Goal: Task Accomplishment & Management: Use online tool/utility

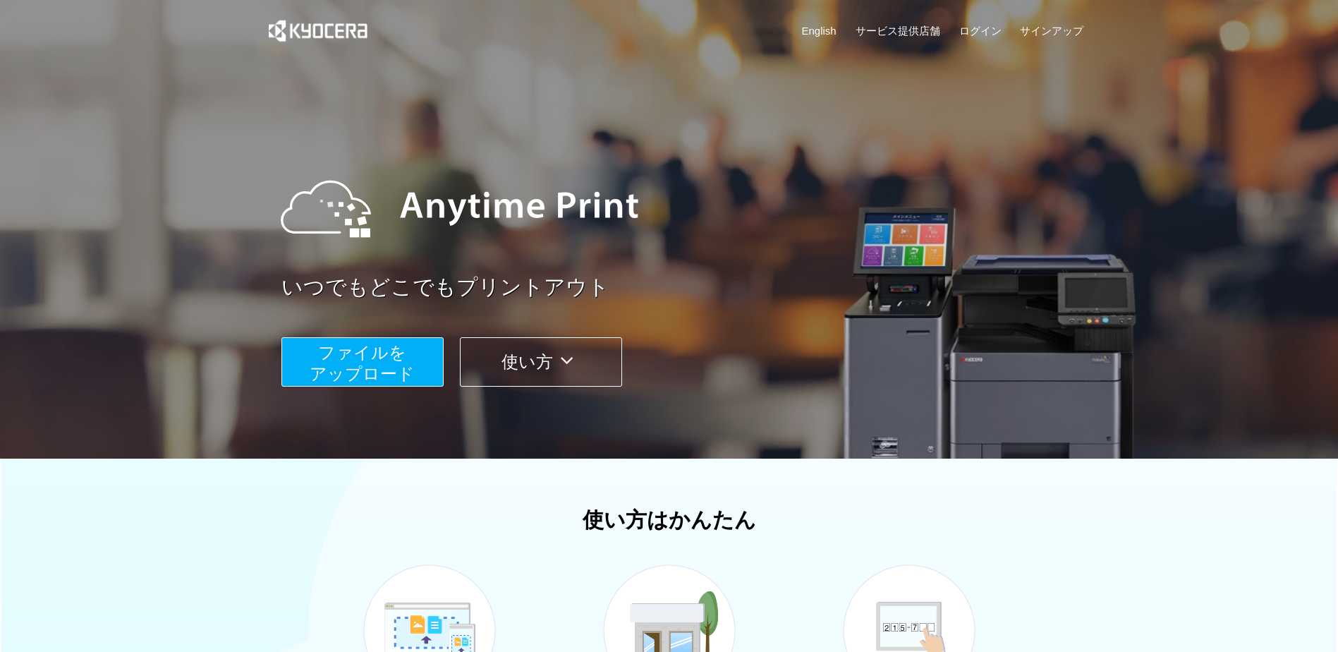
click at [392, 351] on span "ファイルを ​​アップロード" at bounding box center [362, 363] width 105 height 40
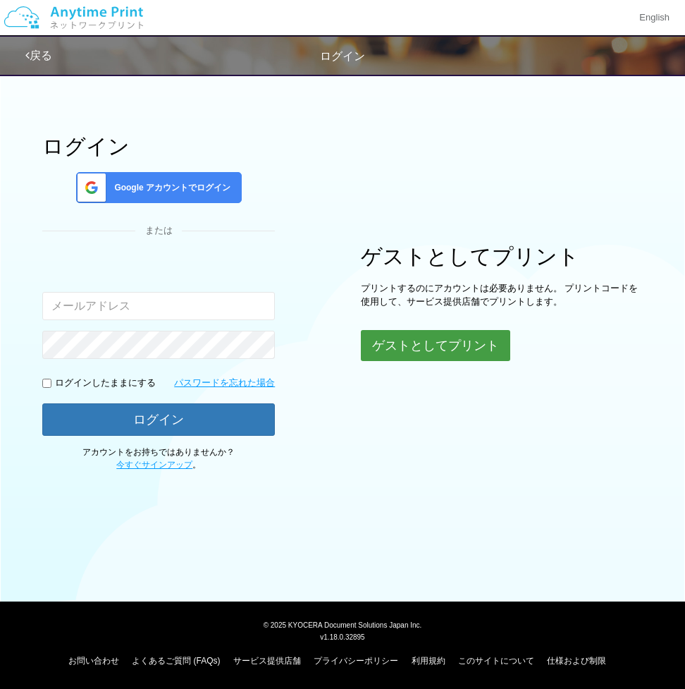
click at [405, 338] on button "ゲストとしてプリント" at bounding box center [435, 345] width 149 height 31
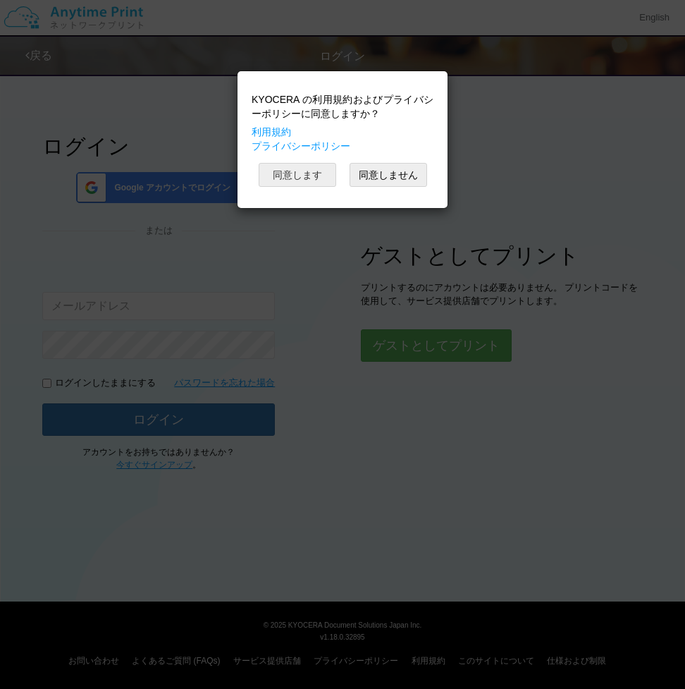
drag, startPoint x: 317, startPoint y: 170, endPoint x: 550, endPoint y: 168, distance: 233.4
click at [317, 170] on button "同意します" at bounding box center [298, 175] width 78 height 24
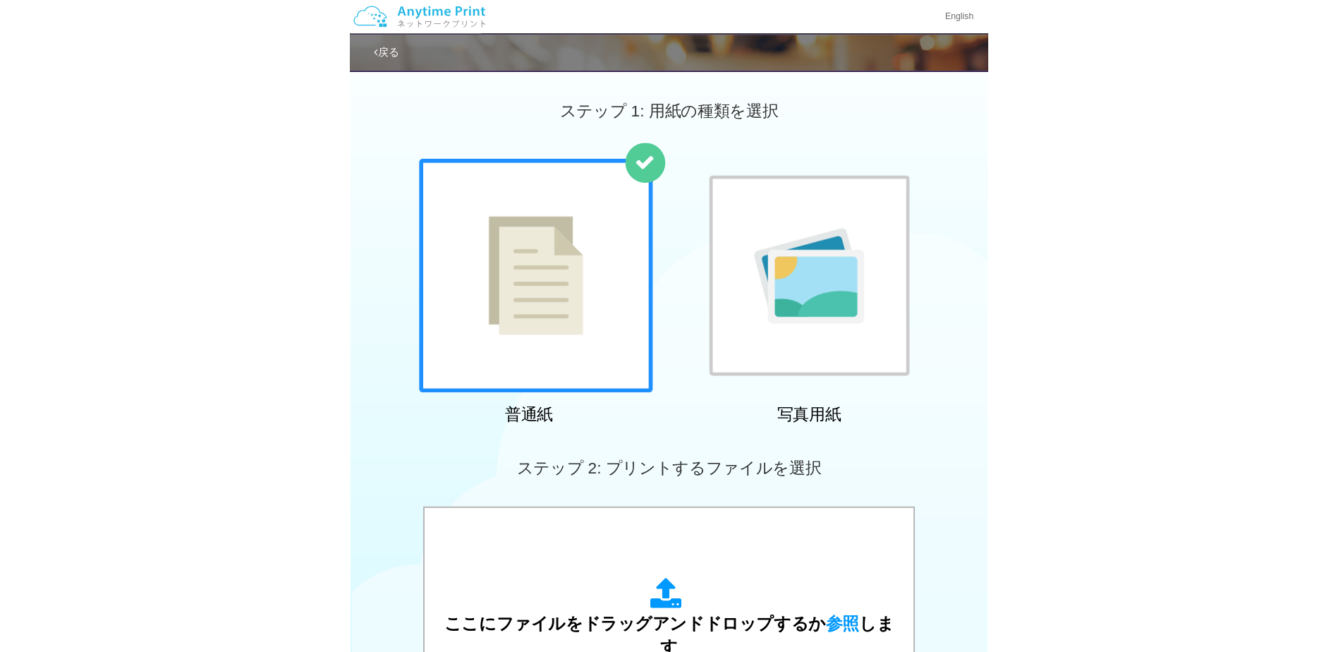
scroll to position [353, 0]
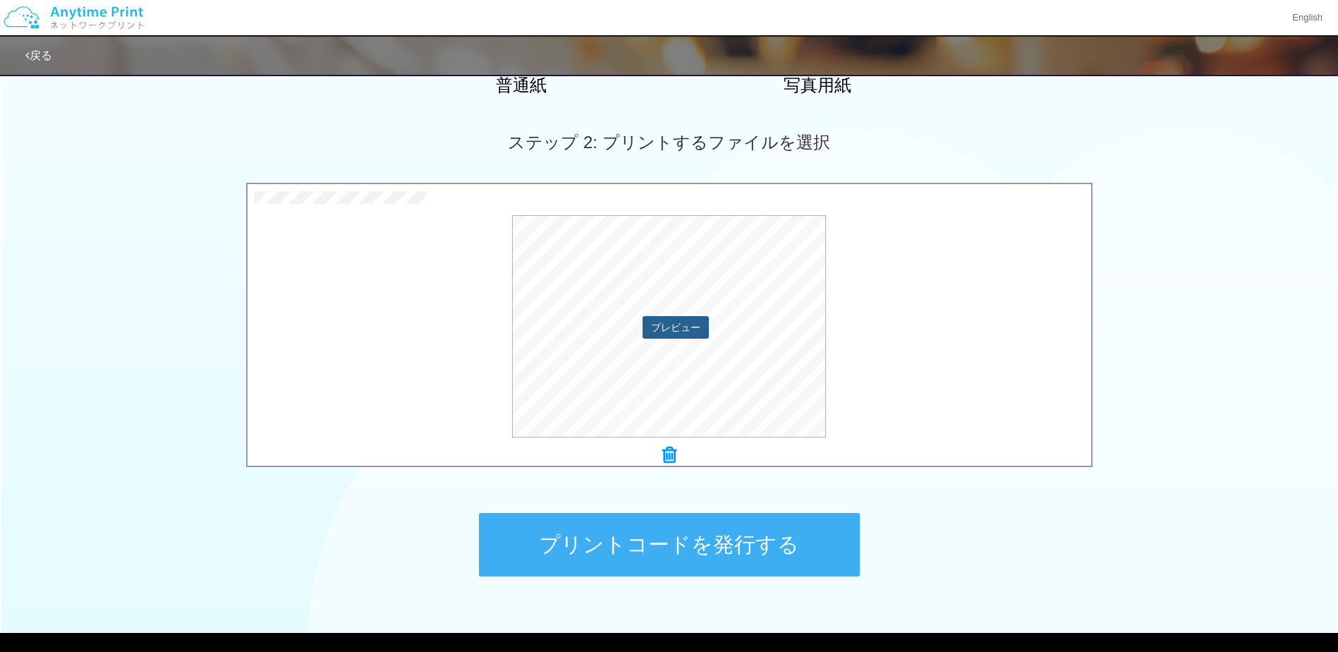
click at [678, 334] on button "プレビュー" at bounding box center [675, 327] width 66 height 23
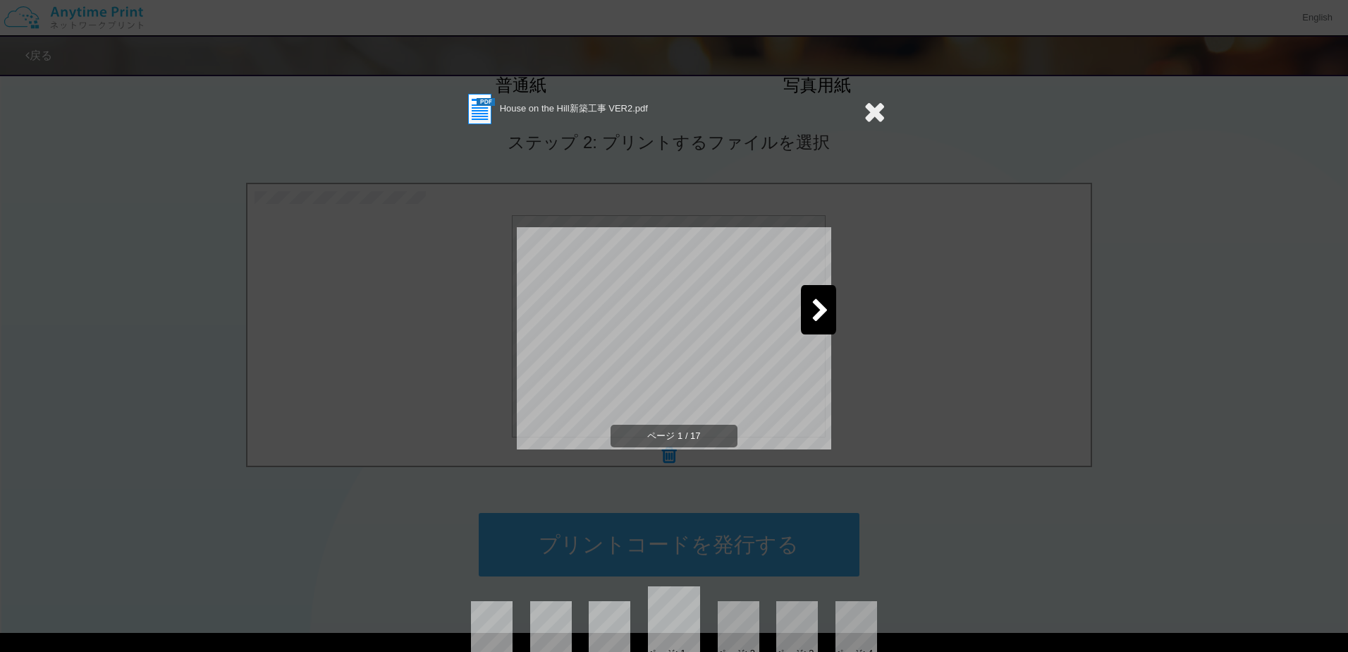
click at [813, 302] on icon at bounding box center [821, 311] width 18 height 25
click at [813, 306] on icon at bounding box center [821, 311] width 18 height 25
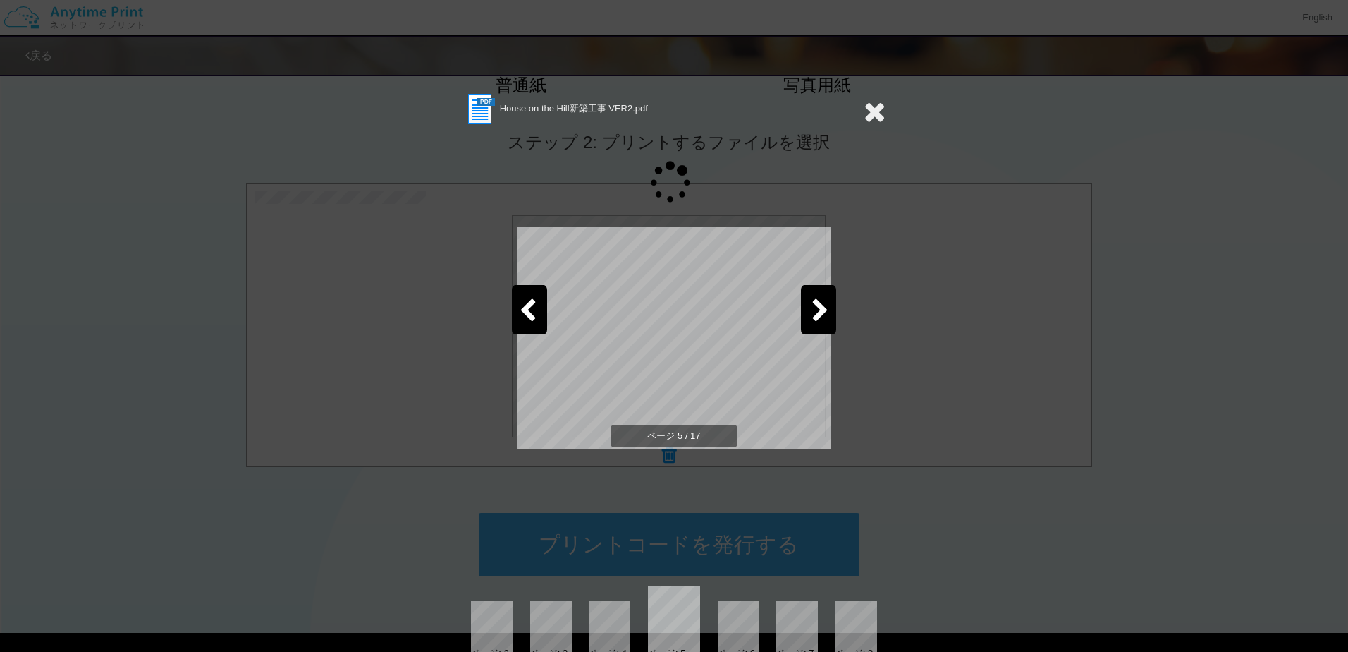
click at [813, 306] on icon at bounding box center [821, 311] width 18 height 25
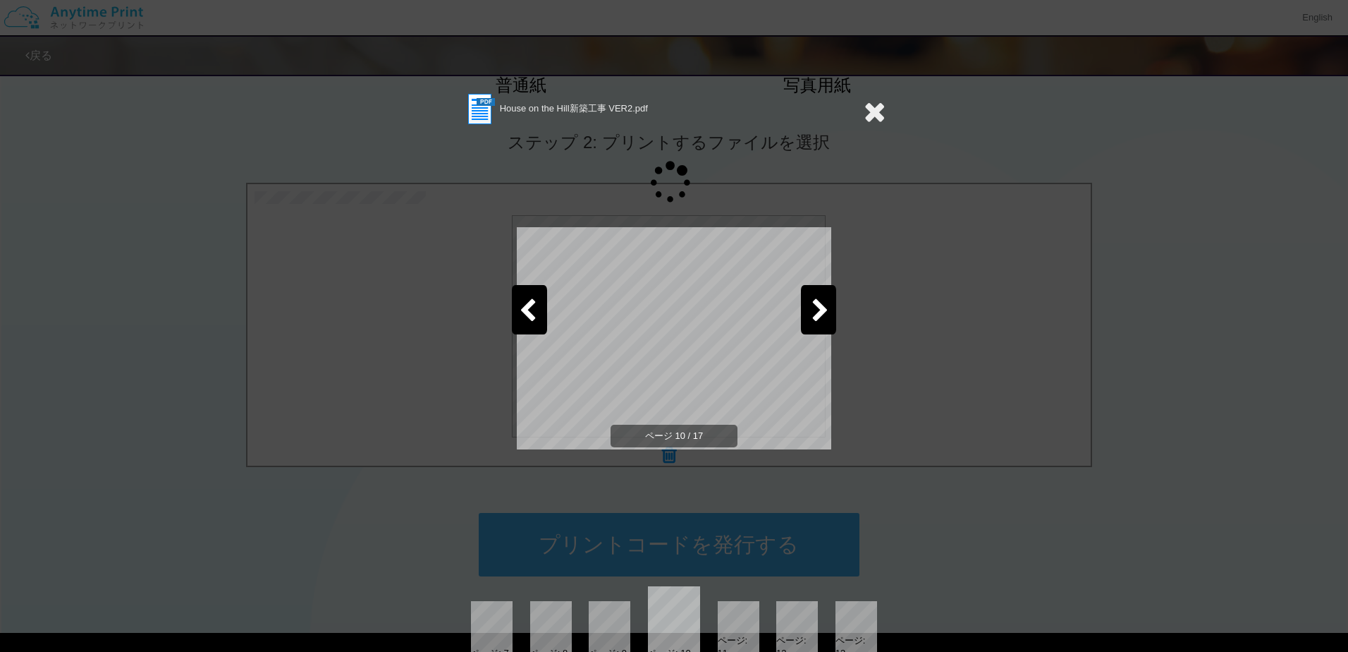
click at [813, 306] on icon at bounding box center [821, 311] width 18 height 25
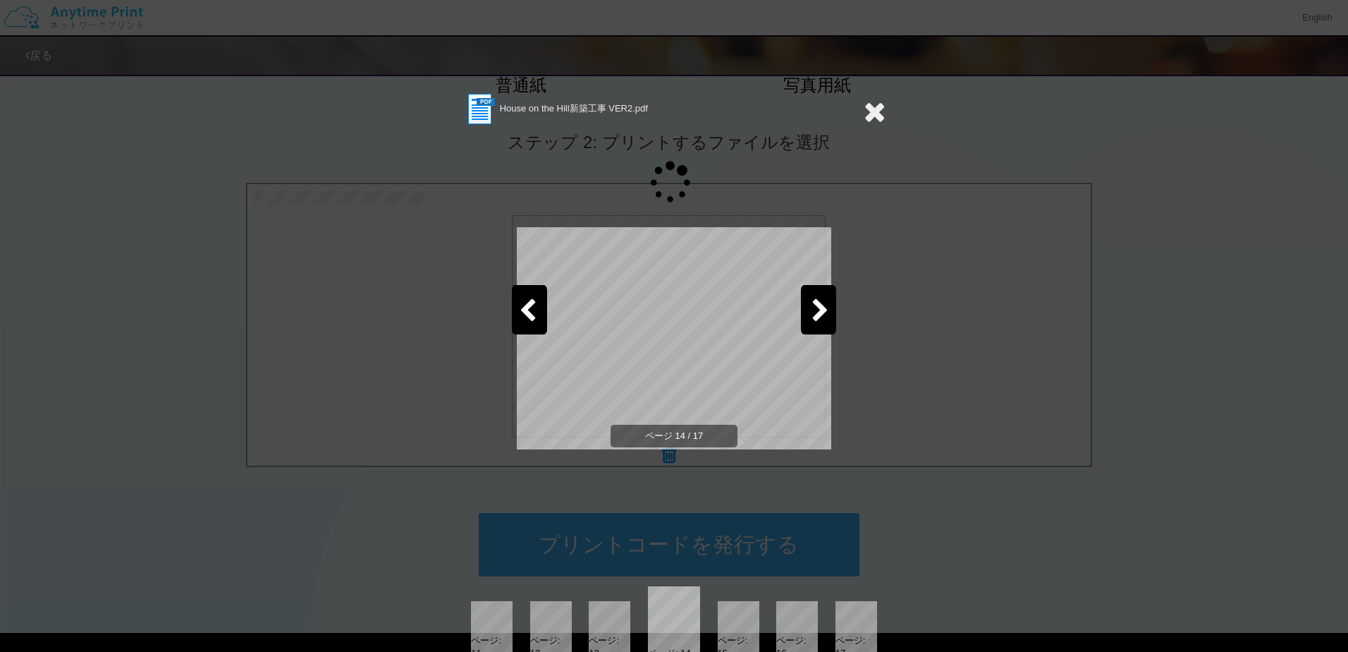
click at [813, 306] on icon at bounding box center [821, 311] width 18 height 25
drag, startPoint x: 870, startPoint y: 109, endPoint x: 838, endPoint y: 128, distance: 37.3
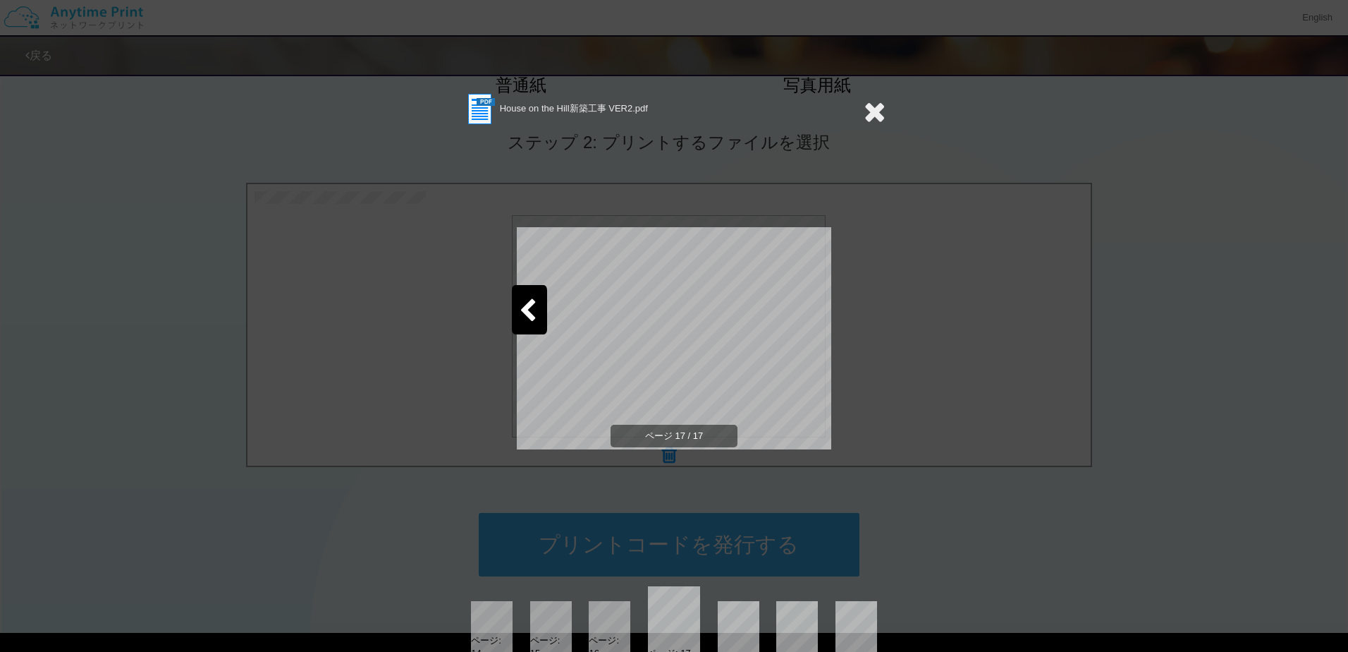
click at [872, 109] on icon at bounding box center [875, 111] width 22 height 28
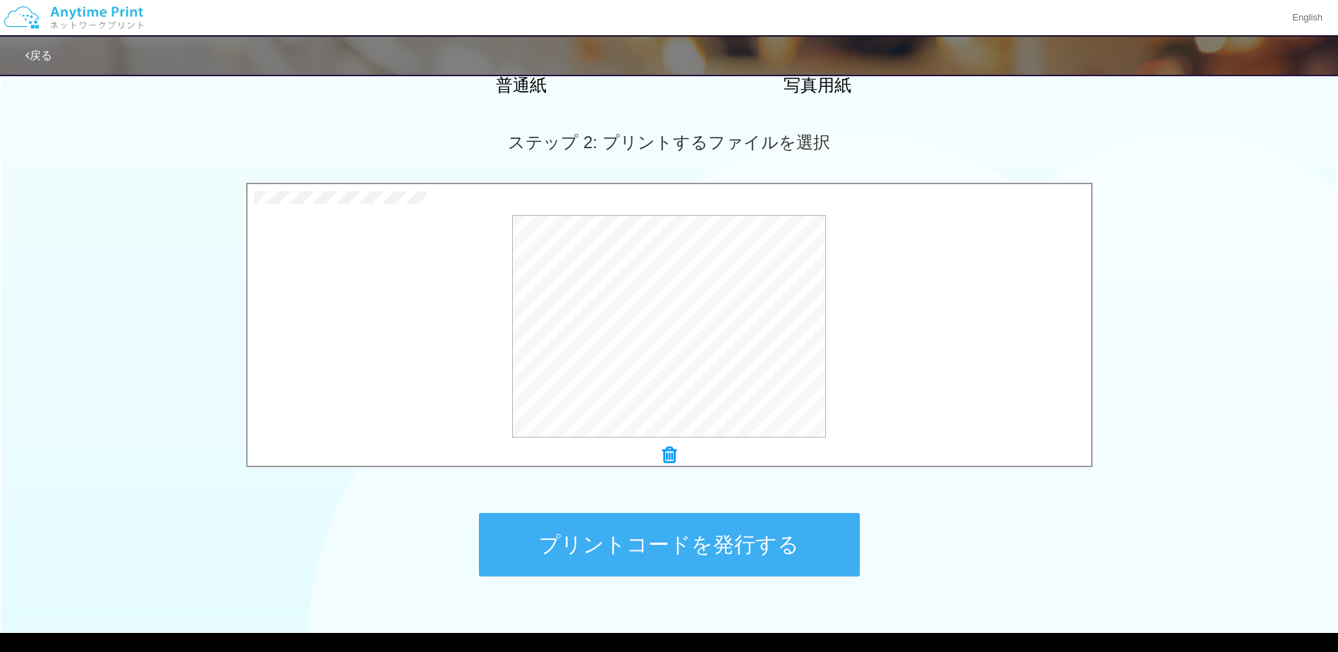
click at [665, 530] on button "プリントコードを発行する" at bounding box center [669, 544] width 381 height 63
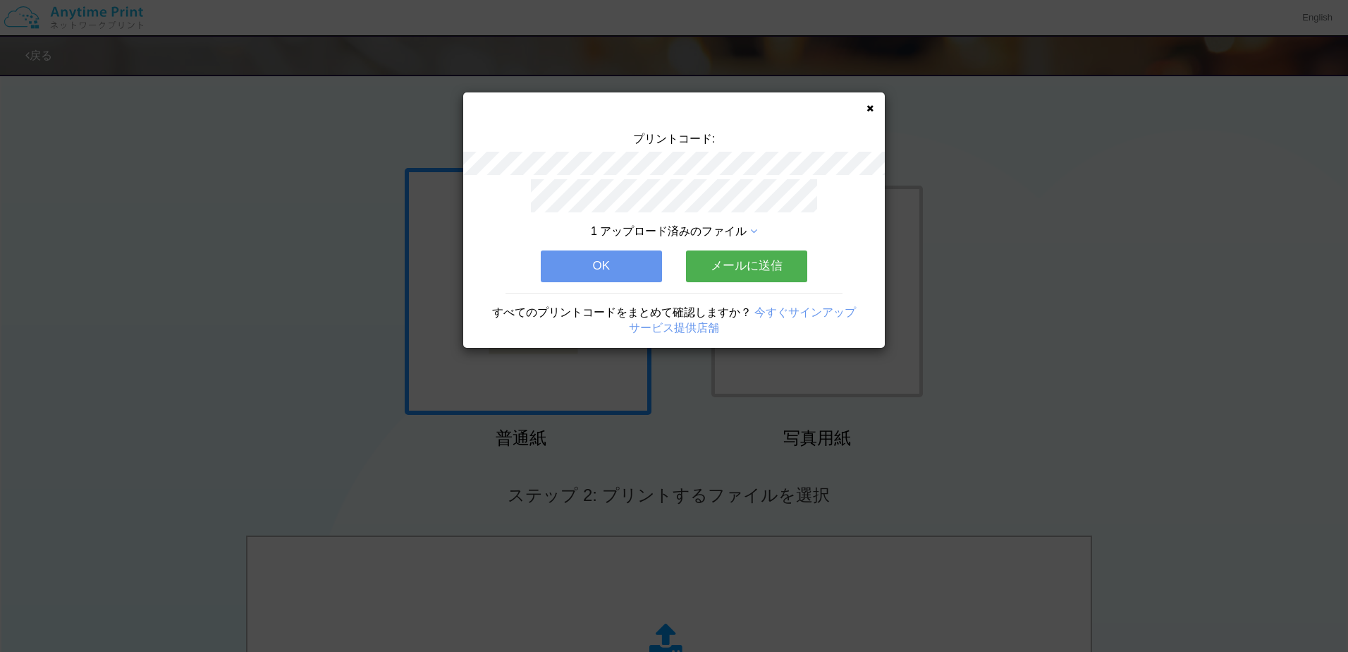
click at [869, 105] on icon at bounding box center [870, 108] width 7 height 9
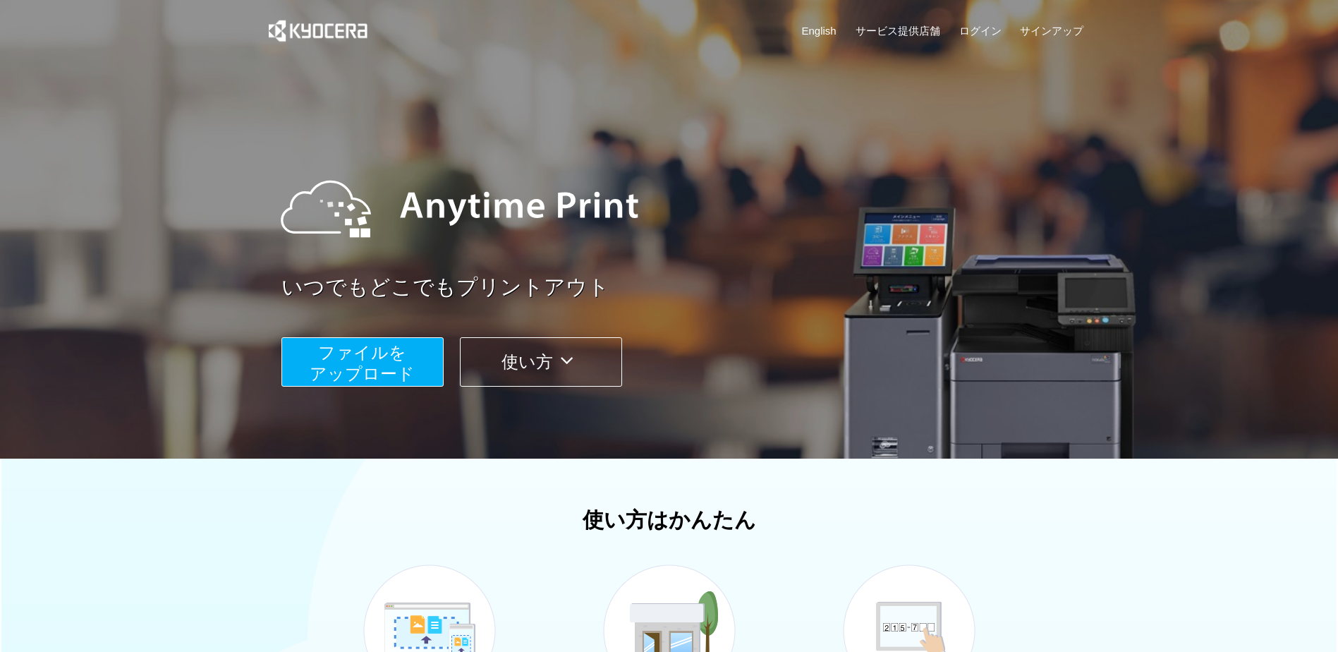
click at [420, 370] on button "ファイルを ​​アップロード" at bounding box center [362, 361] width 162 height 49
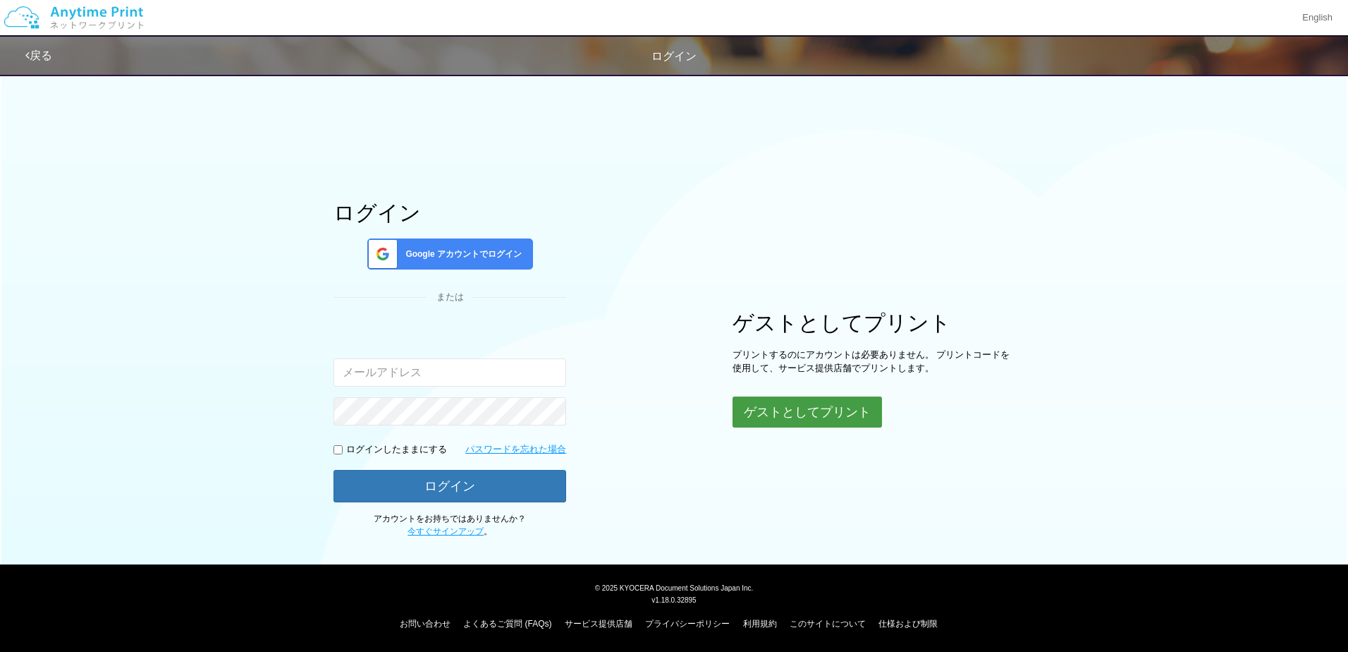
click at [802, 422] on button "ゲストとしてプリント" at bounding box center [807, 411] width 149 height 31
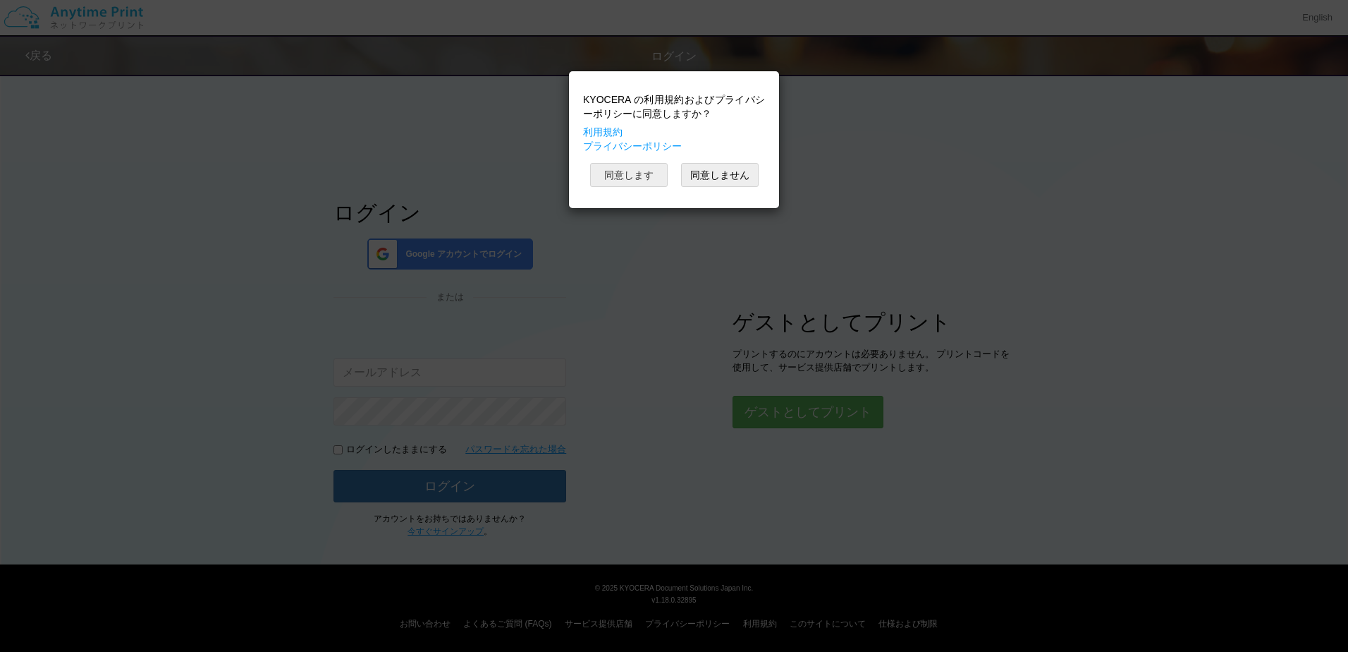
drag, startPoint x: 645, startPoint y: 171, endPoint x: 733, endPoint y: 122, distance: 100.7
click at [645, 171] on button "同意します" at bounding box center [629, 175] width 78 height 24
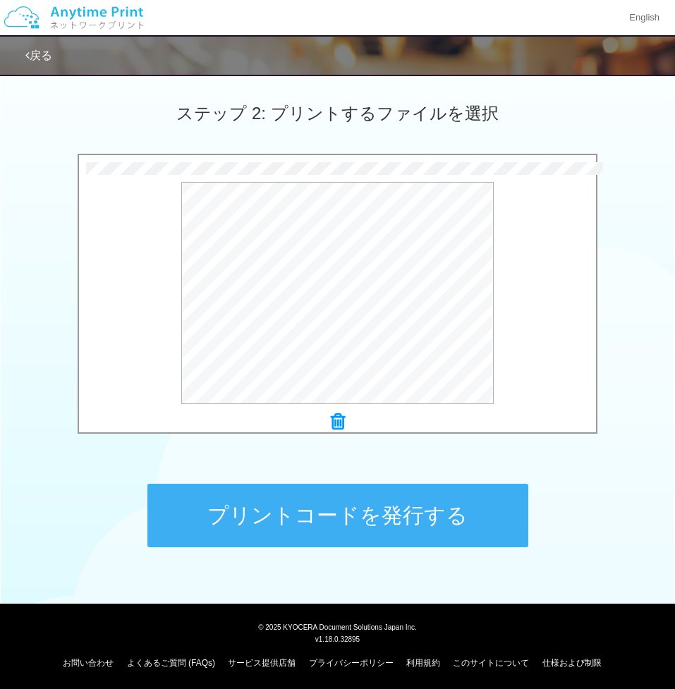
scroll to position [384, 0]
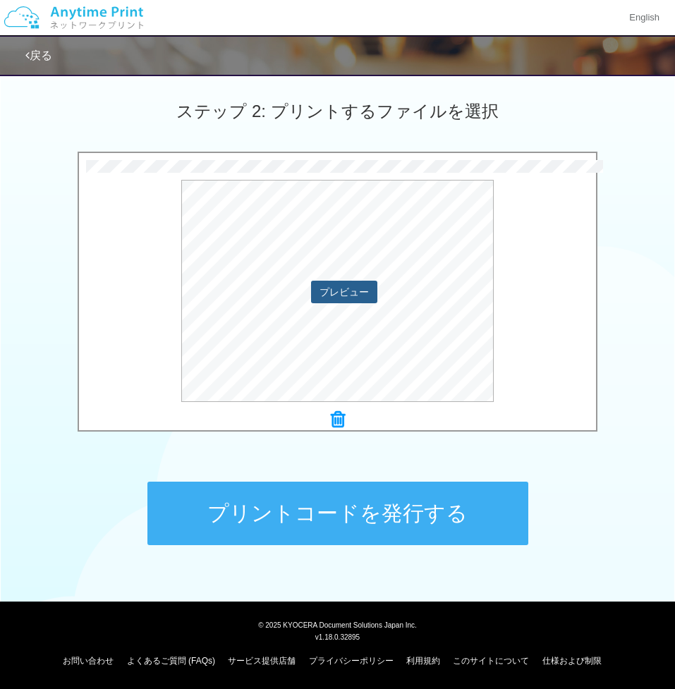
click at [367, 295] on button "プレビュー" at bounding box center [344, 292] width 66 height 23
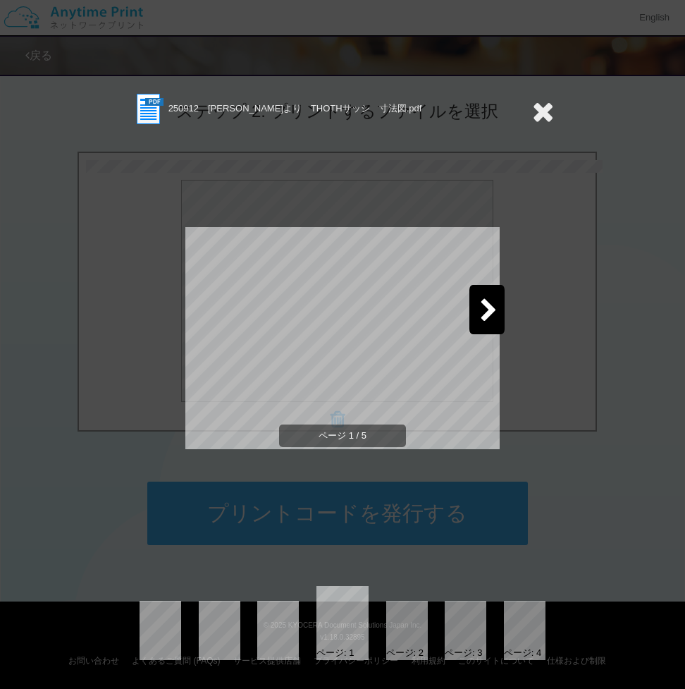
click at [491, 314] on icon at bounding box center [489, 311] width 18 height 25
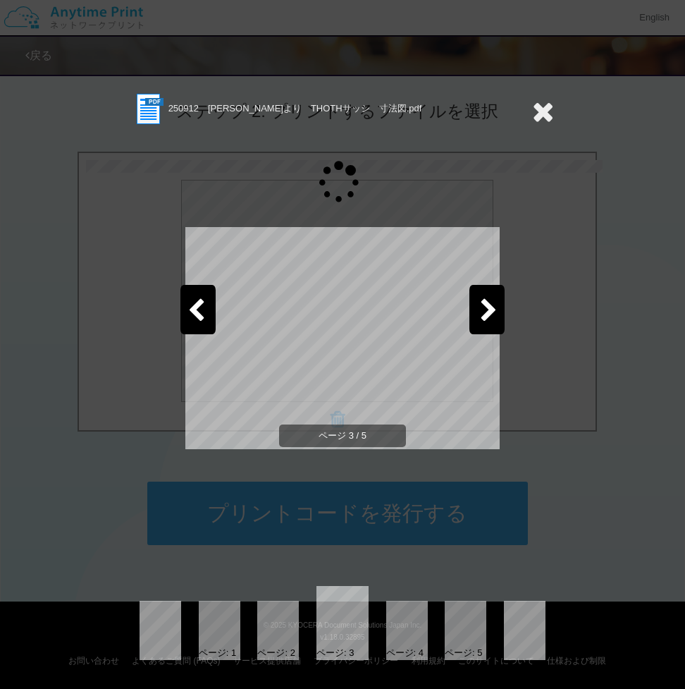
click at [491, 314] on icon at bounding box center [489, 311] width 18 height 25
click at [473, 314] on div at bounding box center [487, 309] width 35 height 49
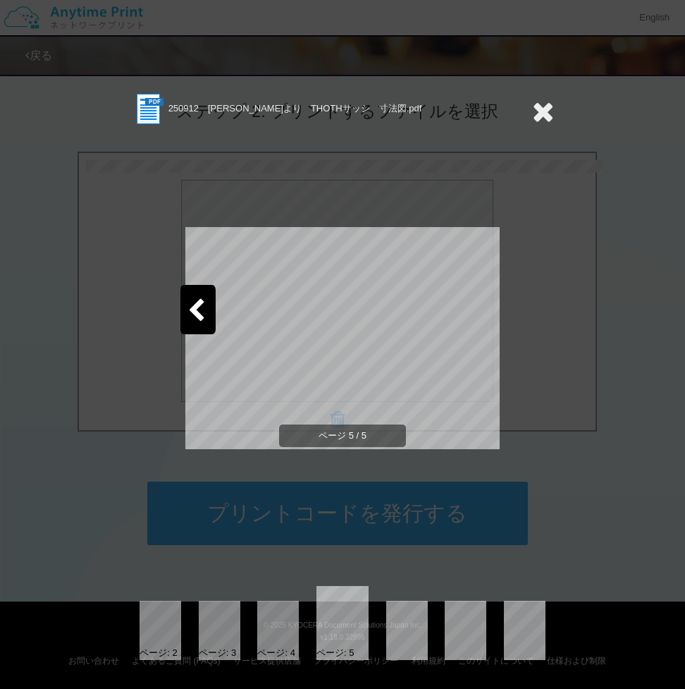
click at [539, 116] on icon at bounding box center [543, 111] width 22 height 28
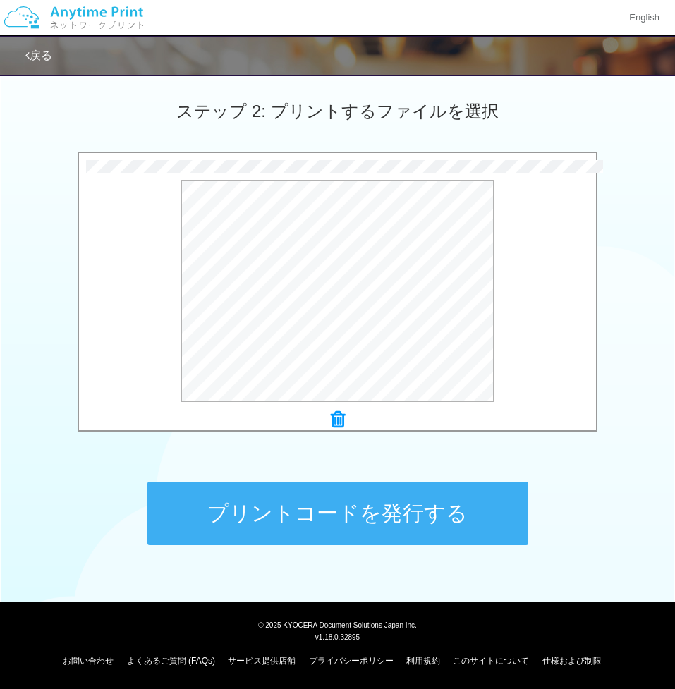
click at [318, 501] on button "プリントコードを発行する" at bounding box center [337, 513] width 381 height 63
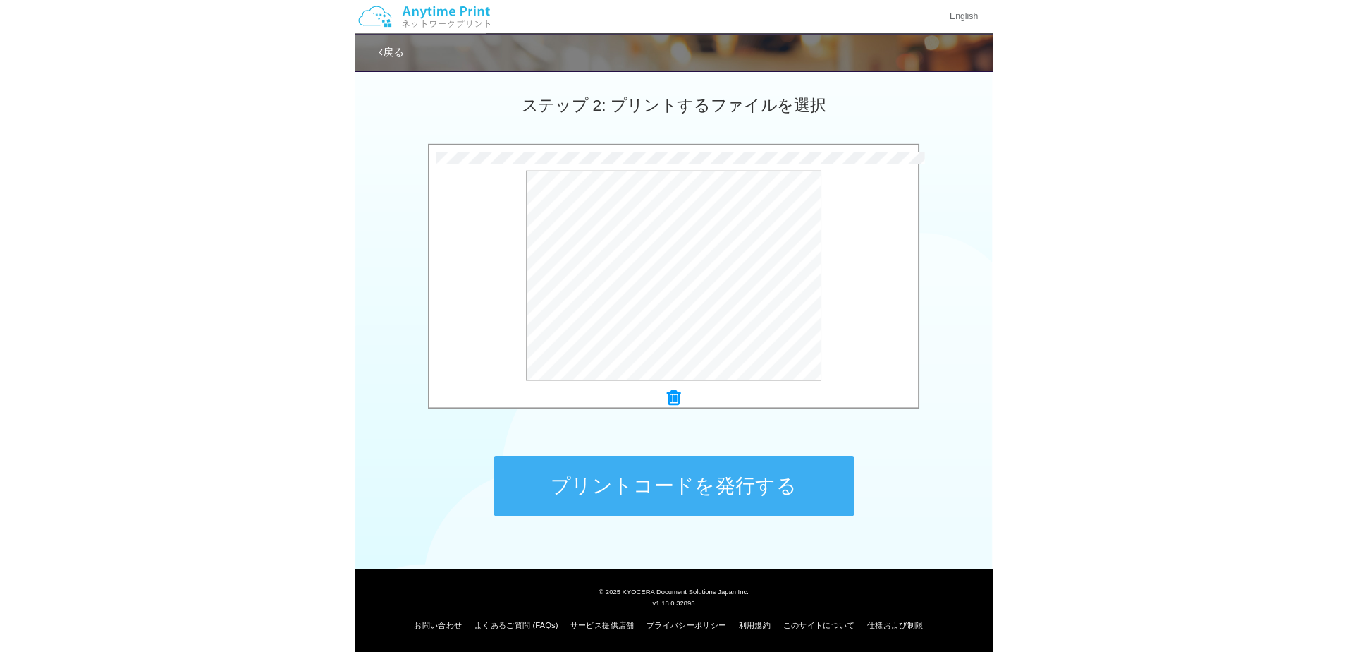
scroll to position [0, 0]
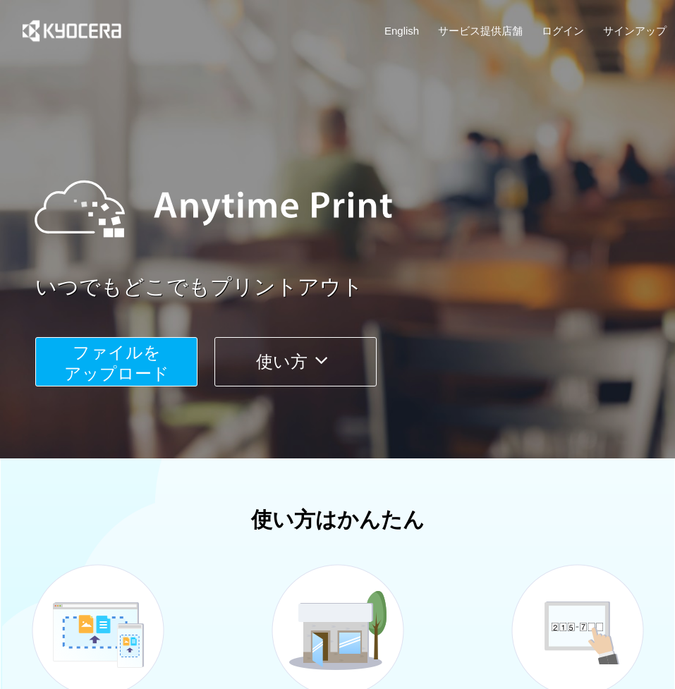
click at [128, 367] on span "ファイルを ​​アップロード" at bounding box center [116, 363] width 105 height 40
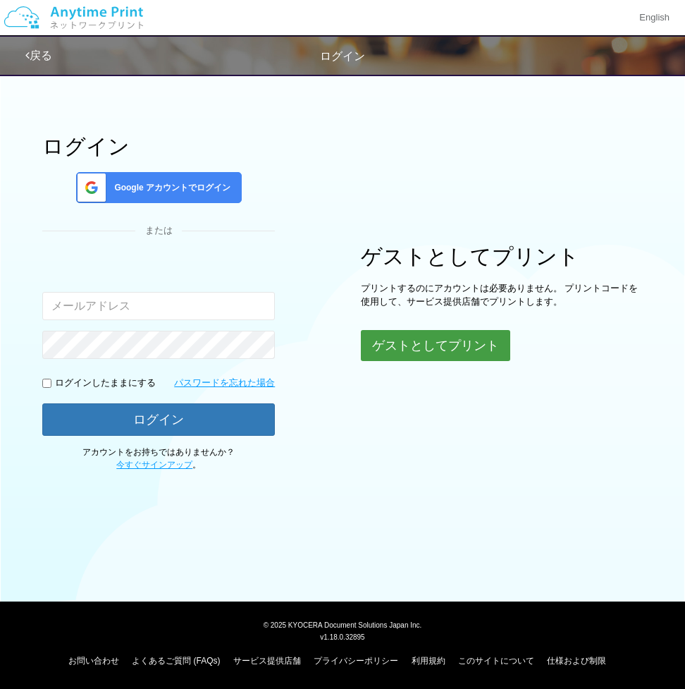
click at [439, 350] on button "ゲストとしてプリント" at bounding box center [435, 345] width 149 height 31
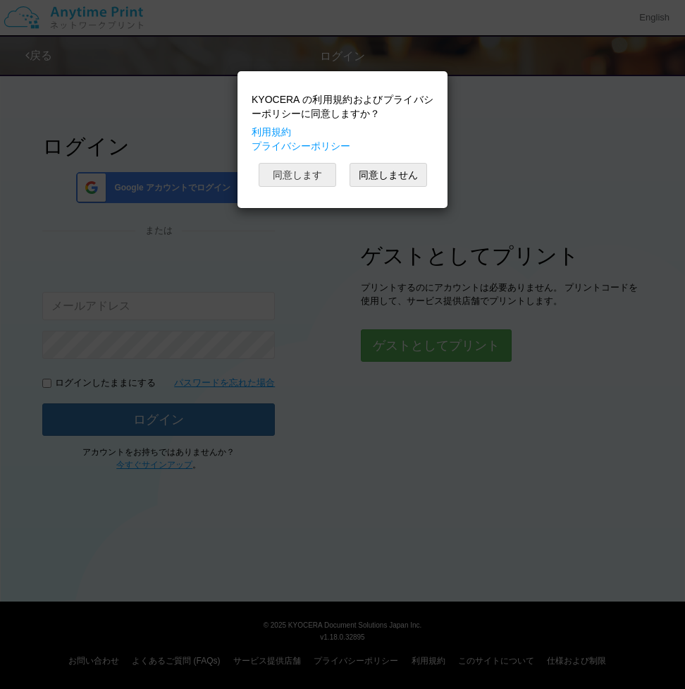
click at [323, 177] on button "同意します" at bounding box center [298, 175] width 78 height 24
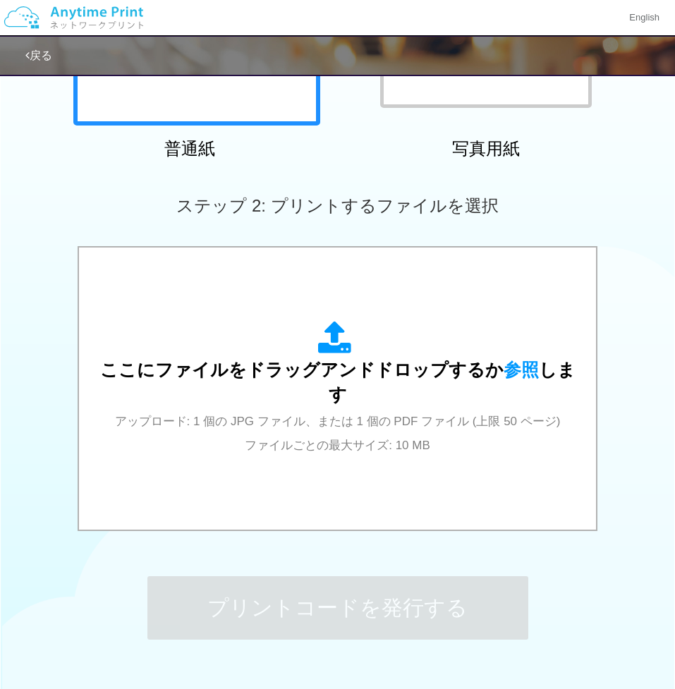
scroll to position [353, 0]
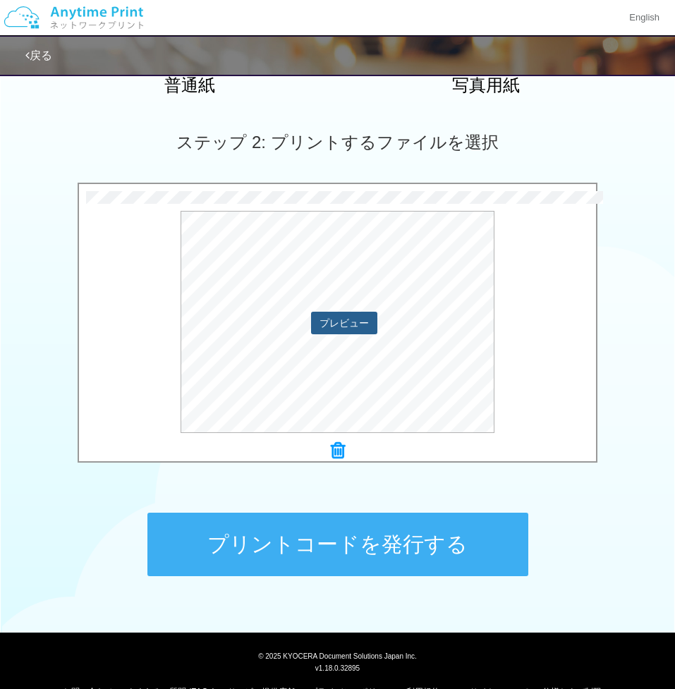
click at [352, 323] on button "プレビュー" at bounding box center [344, 323] width 66 height 23
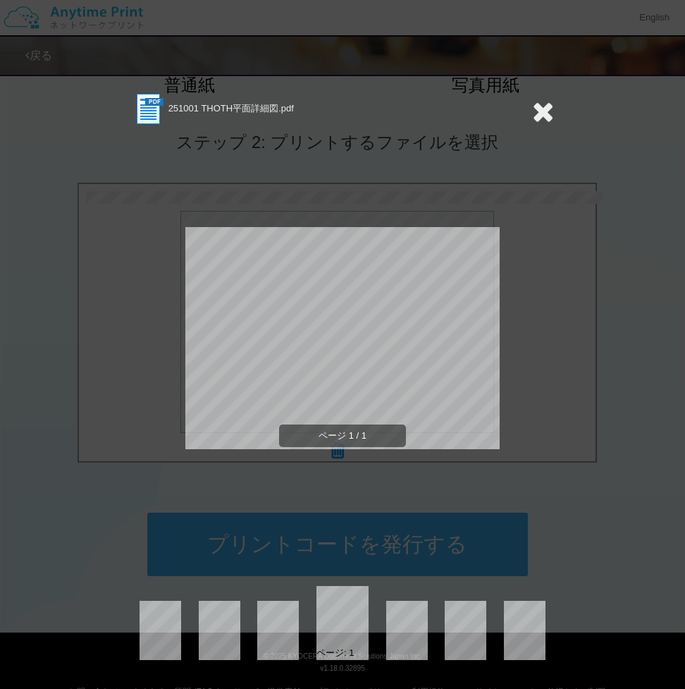
click at [543, 105] on icon at bounding box center [543, 111] width 22 height 28
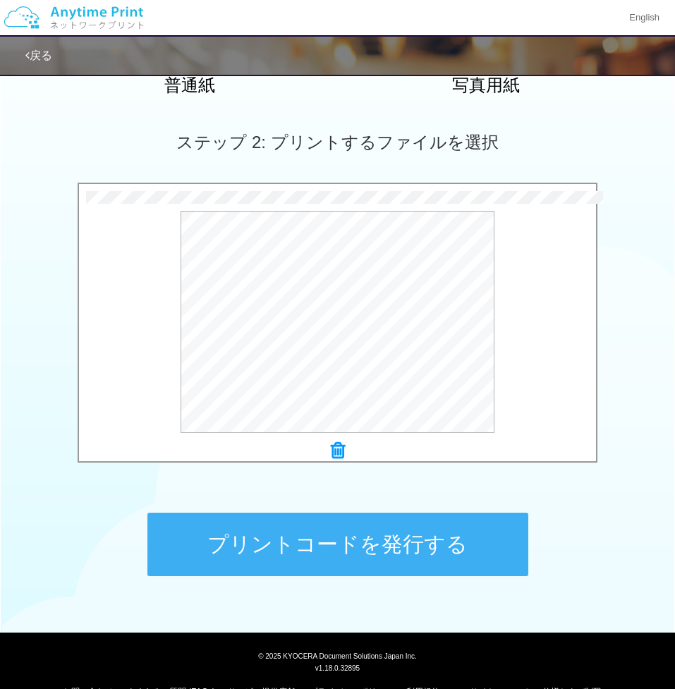
click at [344, 563] on button "プリントコードを発行する" at bounding box center [337, 544] width 381 height 63
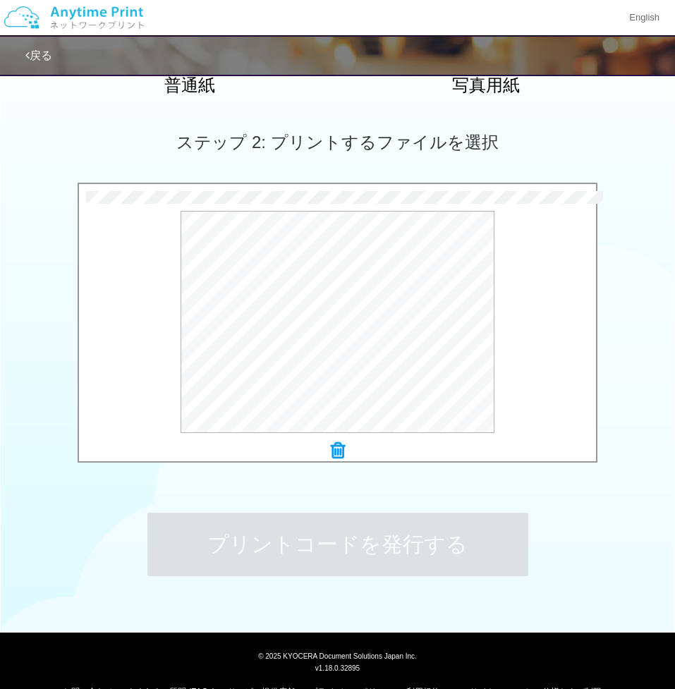
scroll to position [0, 0]
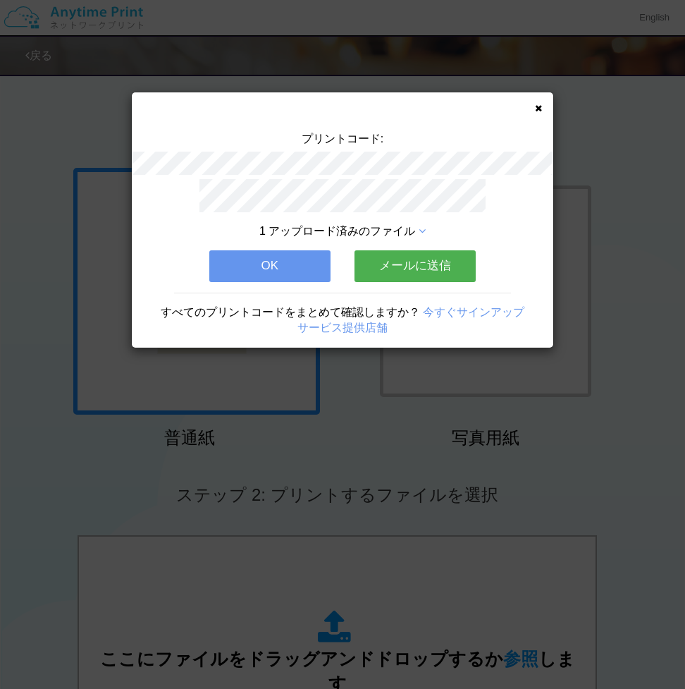
click at [538, 107] on icon at bounding box center [538, 108] width 7 height 9
